Goal: Information Seeking & Learning: Learn about a topic

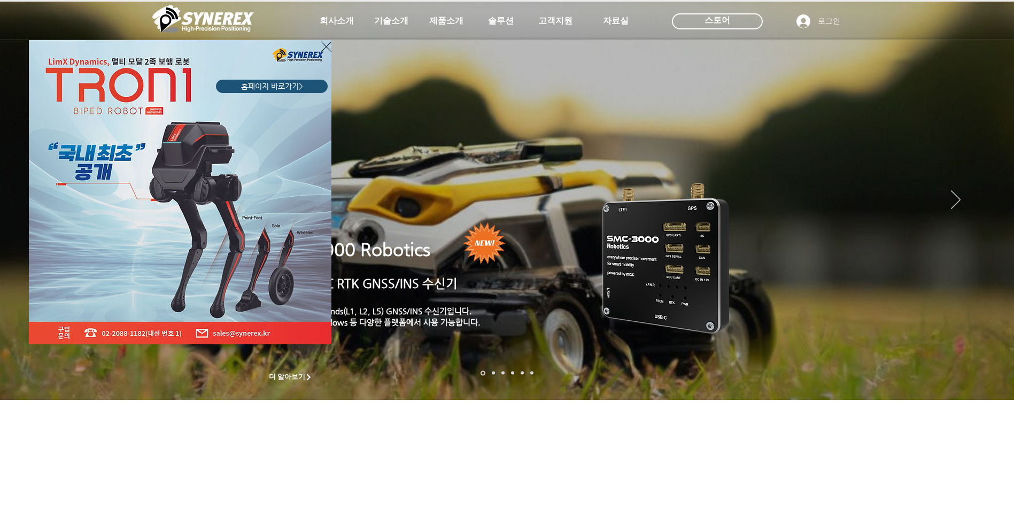
click at [323, 46] on icon "사이트로 돌아가기" at bounding box center [326, 46] width 10 height 13
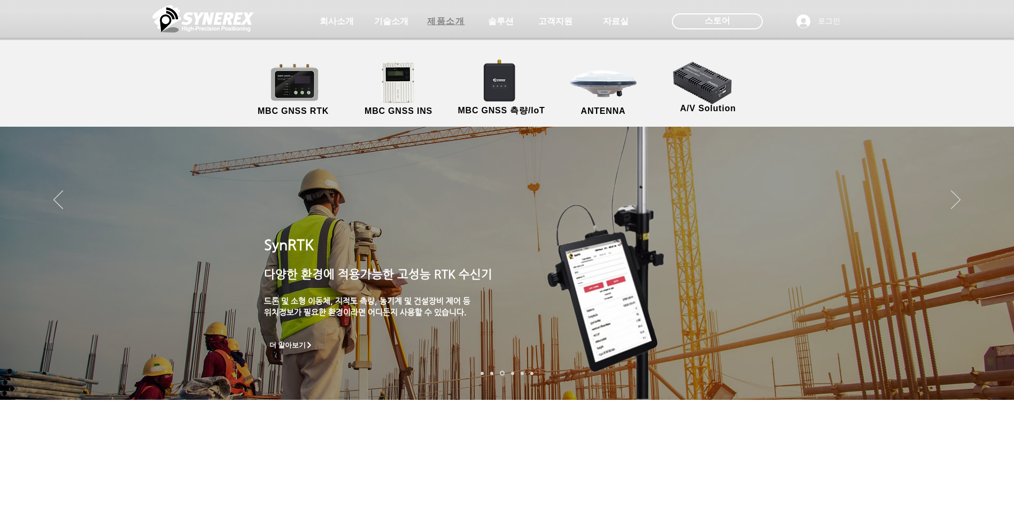
click at [457, 24] on span "제품소개" at bounding box center [445, 21] width 37 height 11
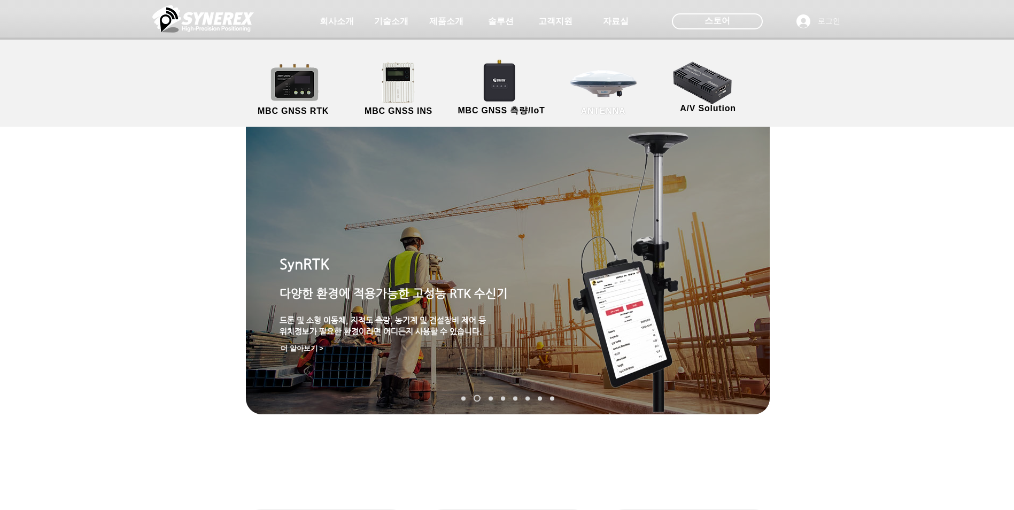
click at [591, 100] on link "ANTENNA" at bounding box center [604, 89] width 96 height 56
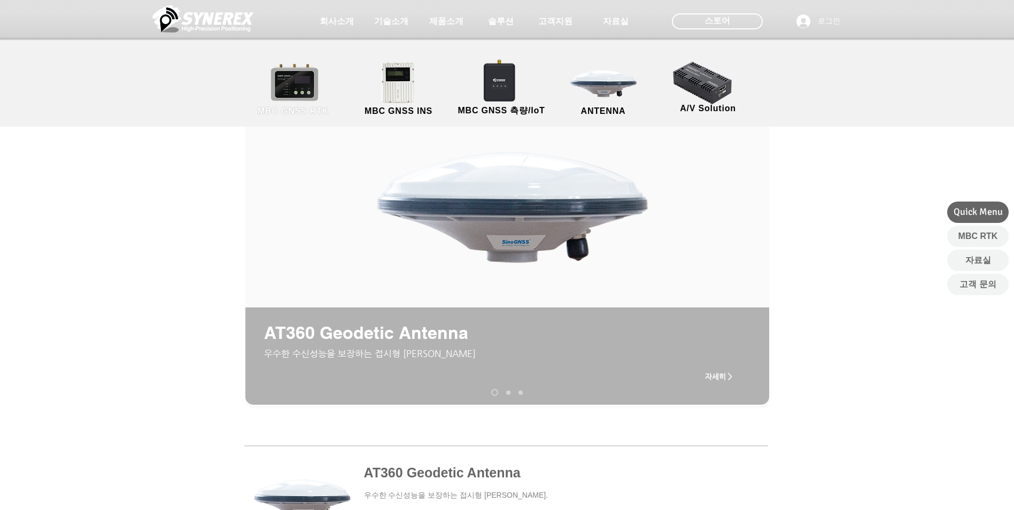
click at [301, 88] on link "MBC GNSS RTK" at bounding box center [293, 89] width 96 height 56
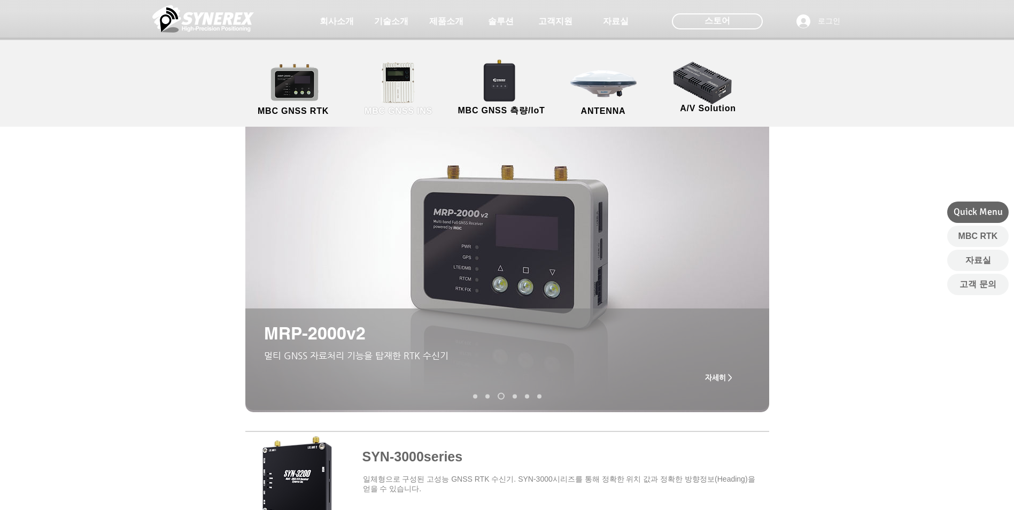
click at [396, 87] on link "MBC GNSS INS" at bounding box center [399, 89] width 96 height 56
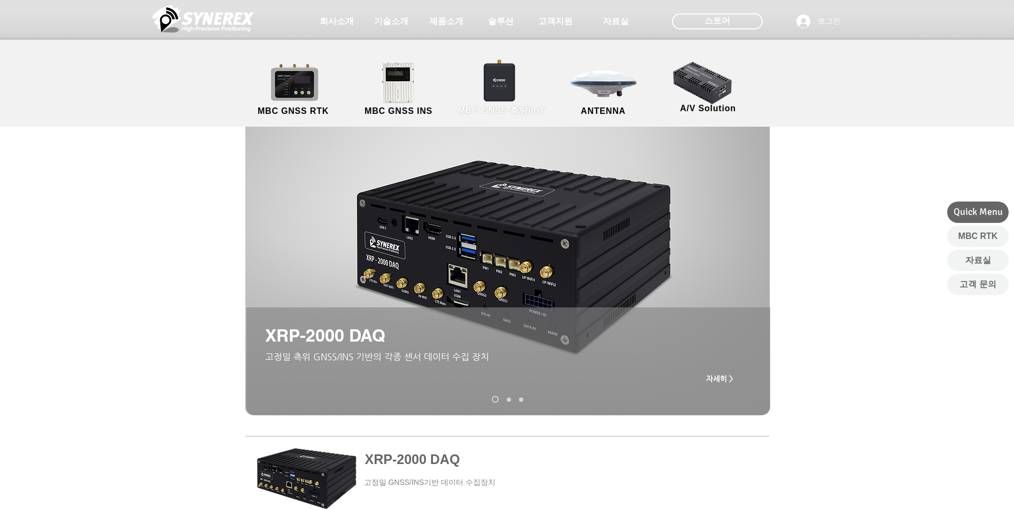
click at [498, 87] on link "MBC GNSS 측량/IoT" at bounding box center [502, 89] width 104 height 56
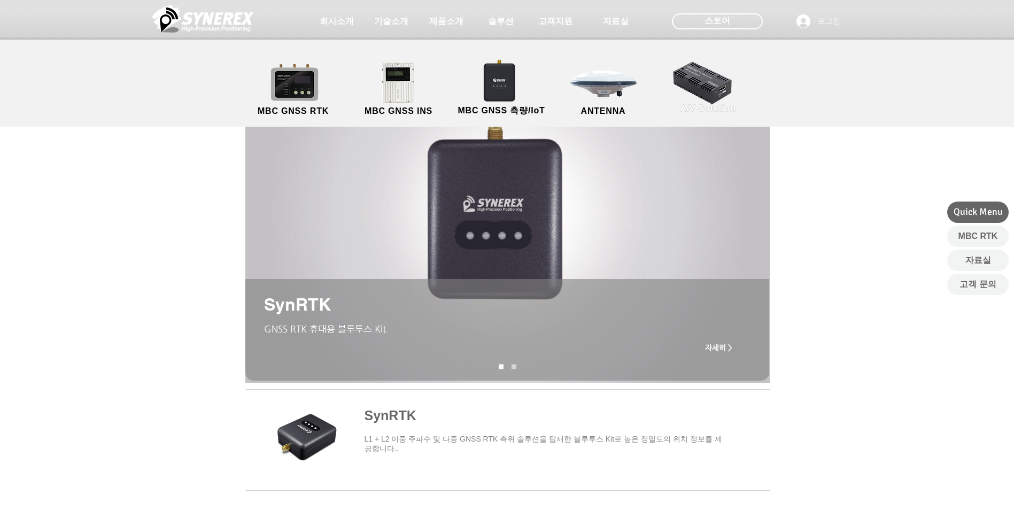
click at [719, 93] on link "A/V Solution" at bounding box center [708, 87] width 96 height 56
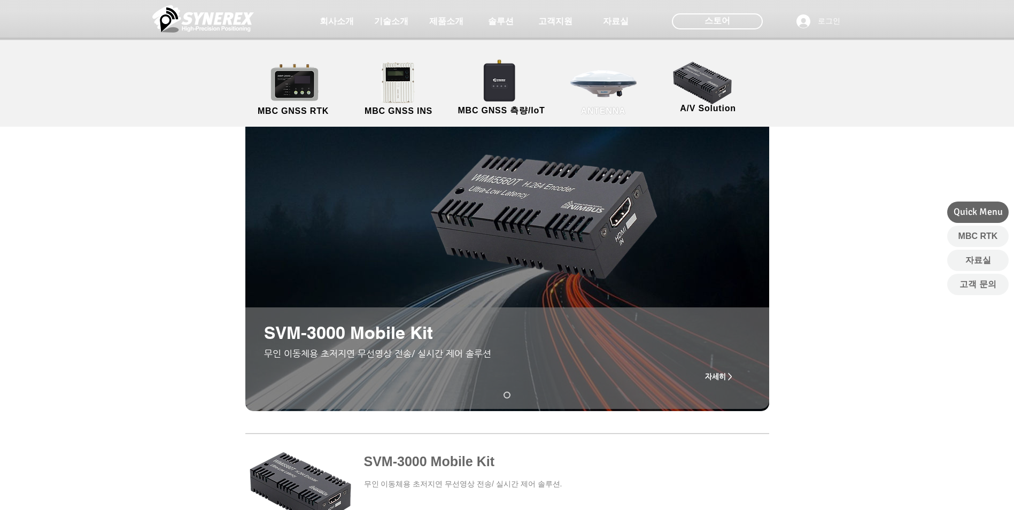
click at [602, 91] on link "ANTENNA" at bounding box center [604, 89] width 96 height 56
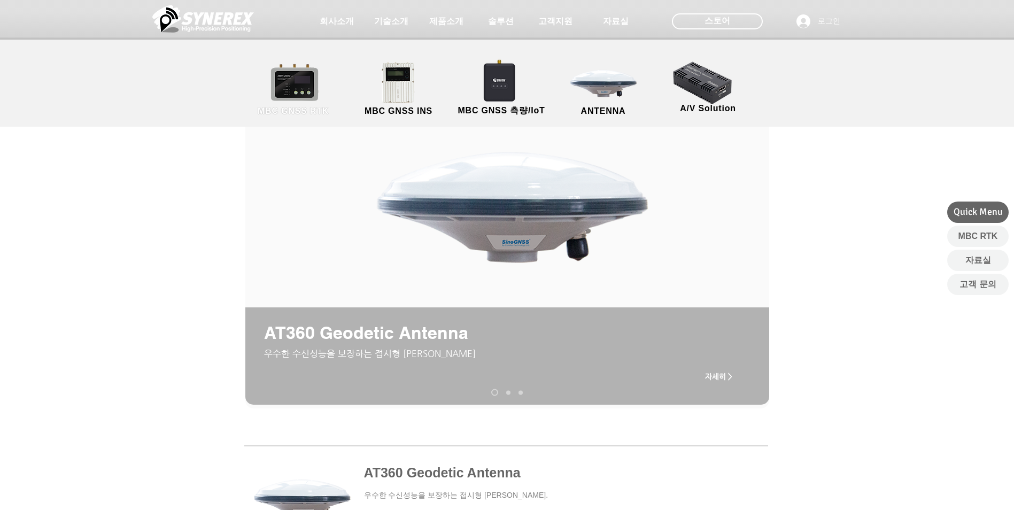
click at [304, 79] on link "MBC GNSS RTK" at bounding box center [293, 89] width 96 height 56
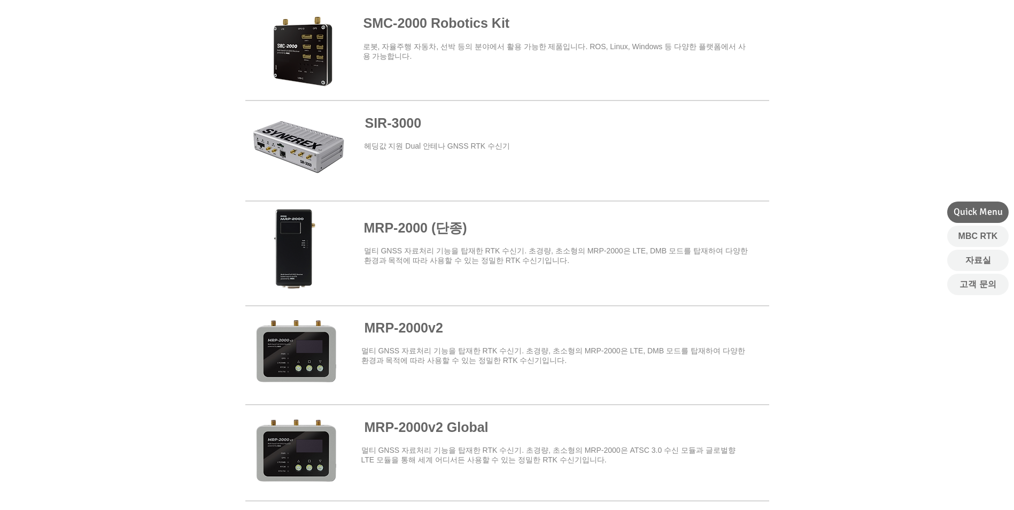
scroll to position [321, 0]
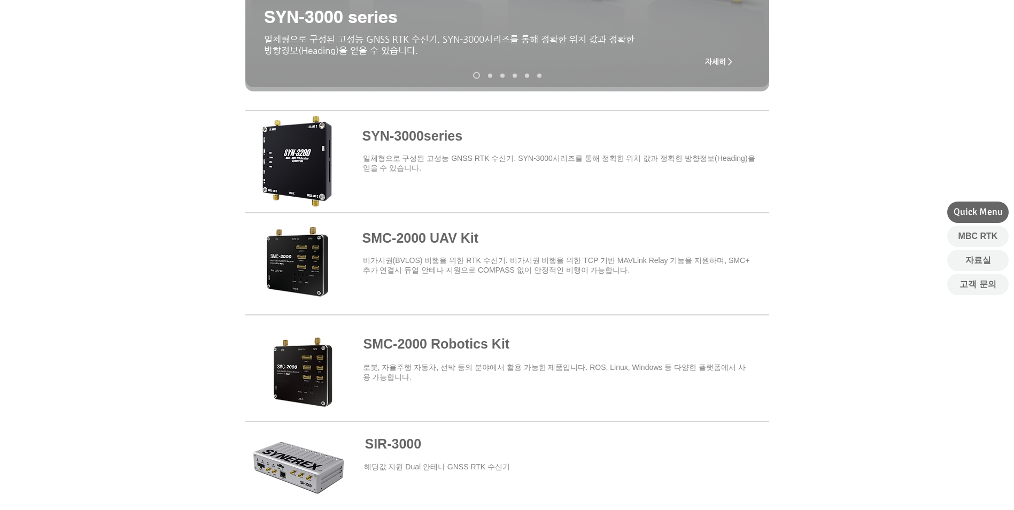
click at [413, 135] on span at bounding box center [507, 160] width 524 height 94
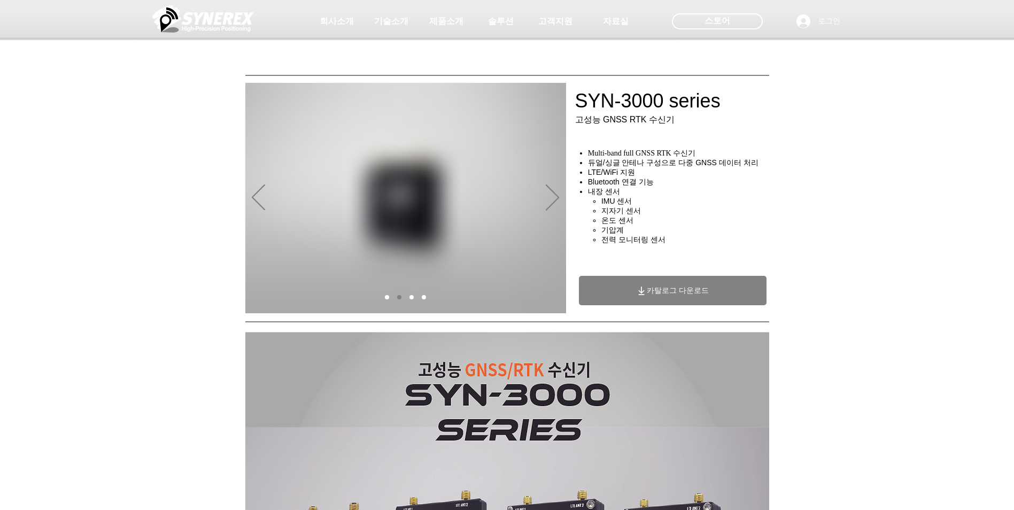
click at [644, 296] on icon "카탈로그 다운로드" at bounding box center [641, 291] width 11 height 11
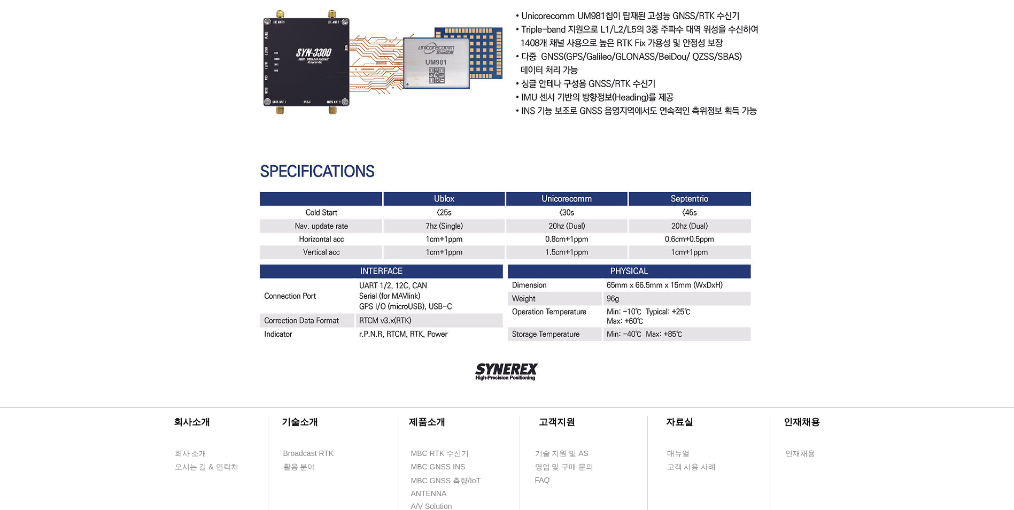
scroll to position [3046, 0]
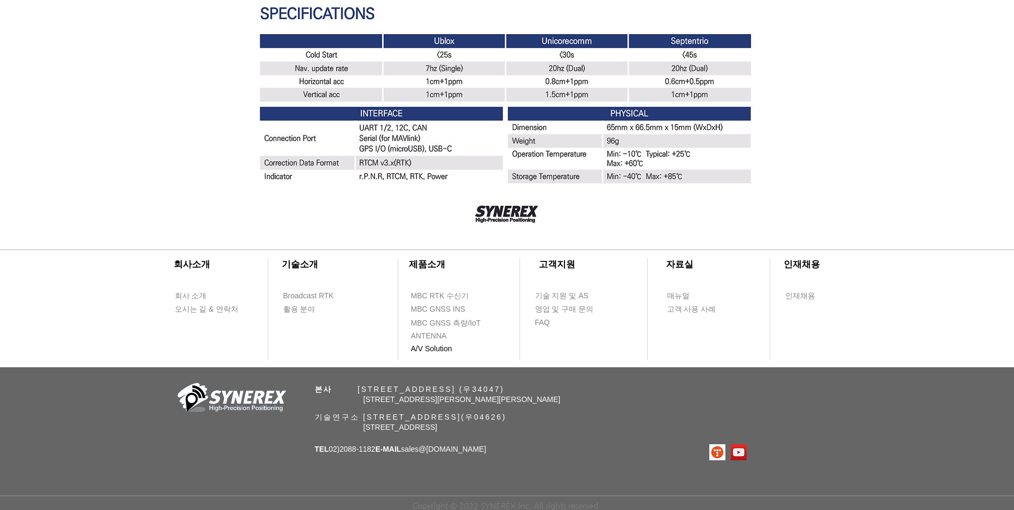
click at [441, 344] on span "A/V Solution" at bounding box center [431, 349] width 41 height 11
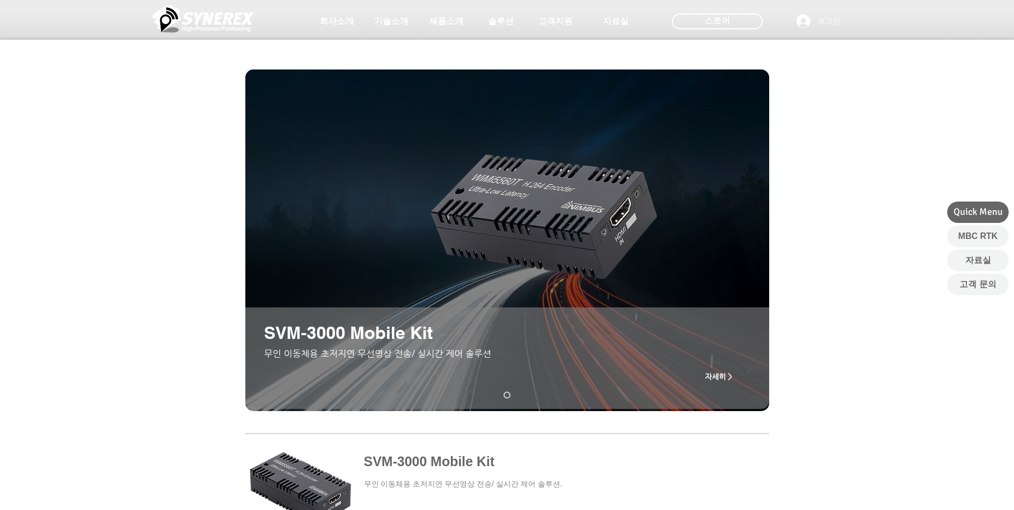
scroll to position [358, 0]
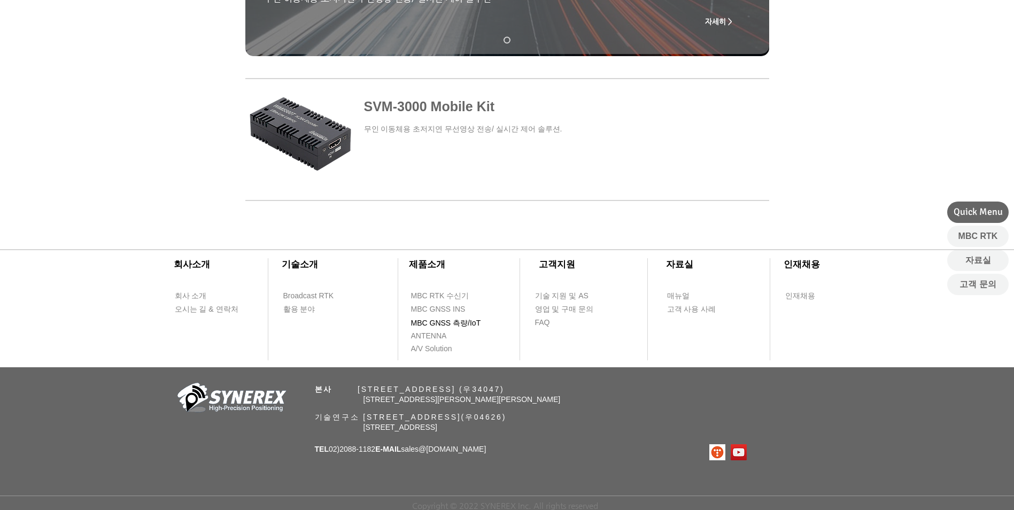
click at [451, 324] on span "MBC GNSS 측량/IoT" at bounding box center [446, 323] width 70 height 11
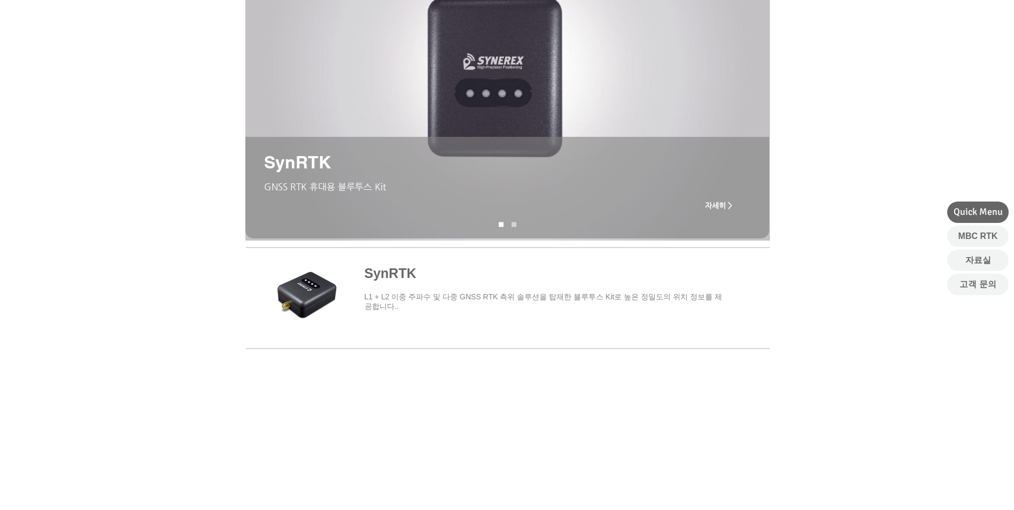
scroll to position [374, 0]
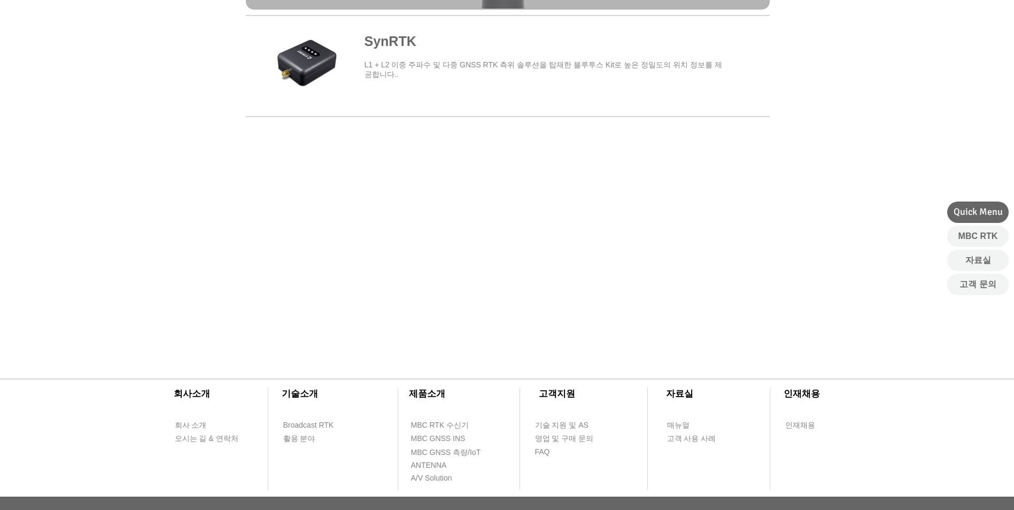
click at [384, 49] on span "main content" at bounding box center [507, 63] width 524 height 99
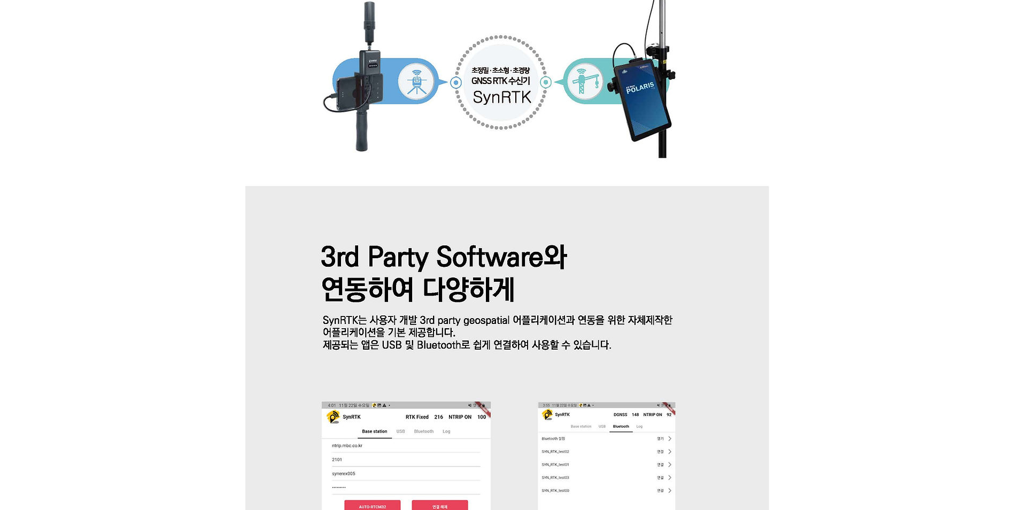
scroll to position [1444, 0]
